Goal: Task Accomplishment & Management: Manage account settings

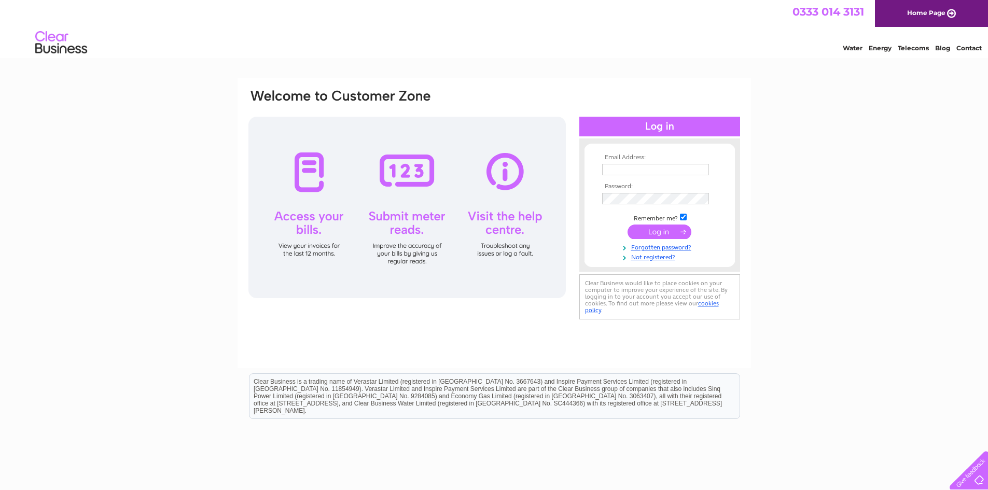
drag, startPoint x: 0, startPoint y: 0, endPoint x: 650, endPoint y: 170, distance: 672.0
click at [650, 170] on input "text" at bounding box center [655, 169] width 107 height 11
type input "richard@wrayfarms.com"
click at [662, 232] on input "submit" at bounding box center [659, 231] width 64 height 15
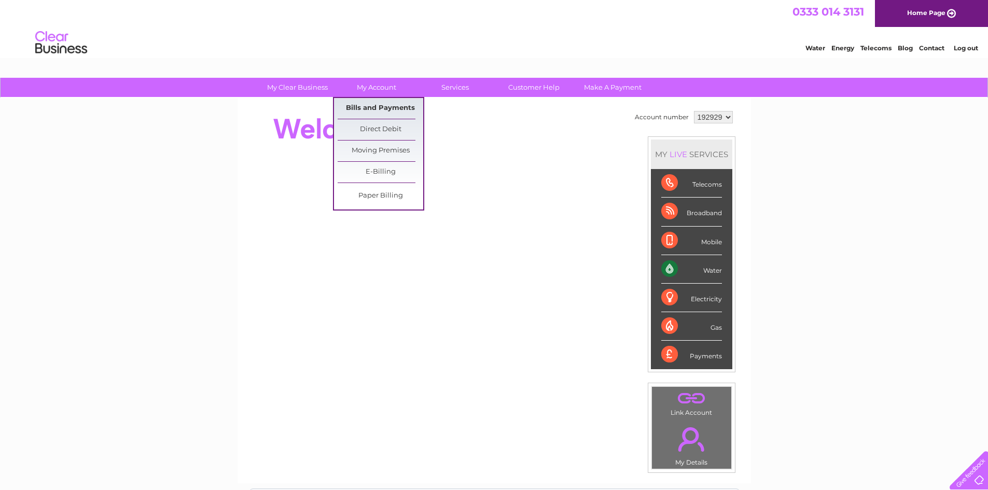
click at [375, 107] on link "Bills and Payments" at bounding box center [380, 108] width 86 height 21
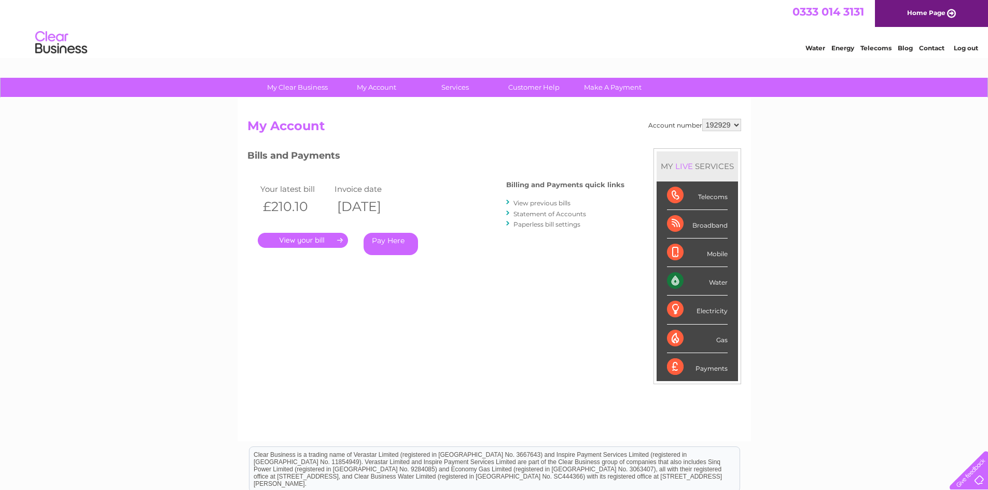
click at [323, 236] on link "." at bounding box center [303, 240] width 90 height 15
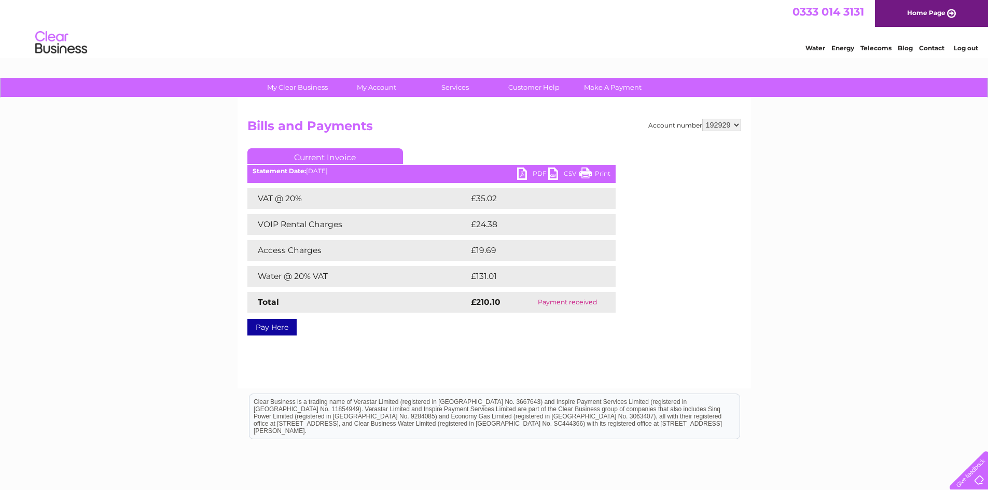
click at [536, 170] on link "PDF" at bounding box center [532, 174] width 31 height 15
